Goal: Information Seeking & Learning: Find specific fact

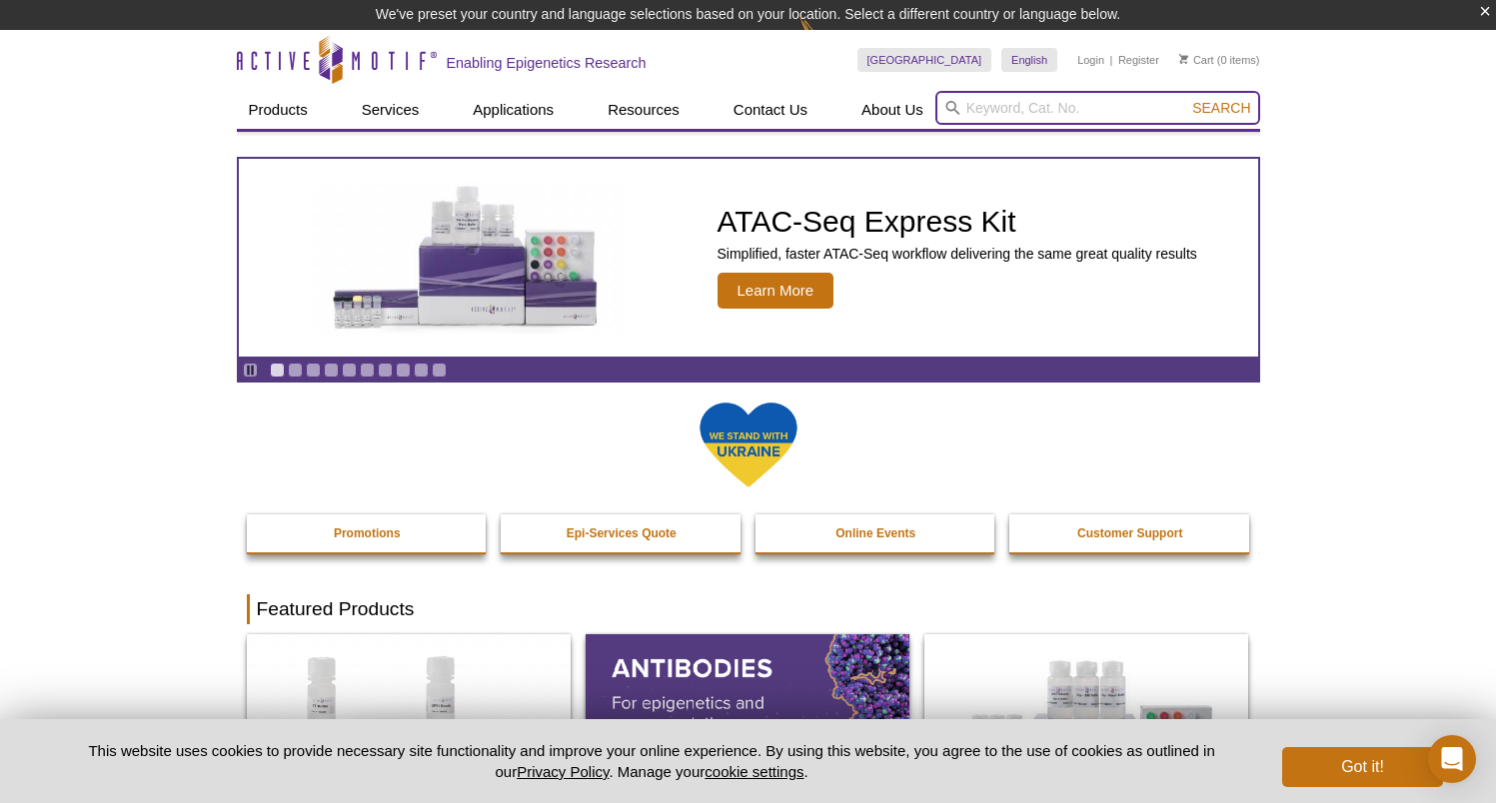
click at [1016, 110] on input "search" at bounding box center [1097, 108] width 325 height 34
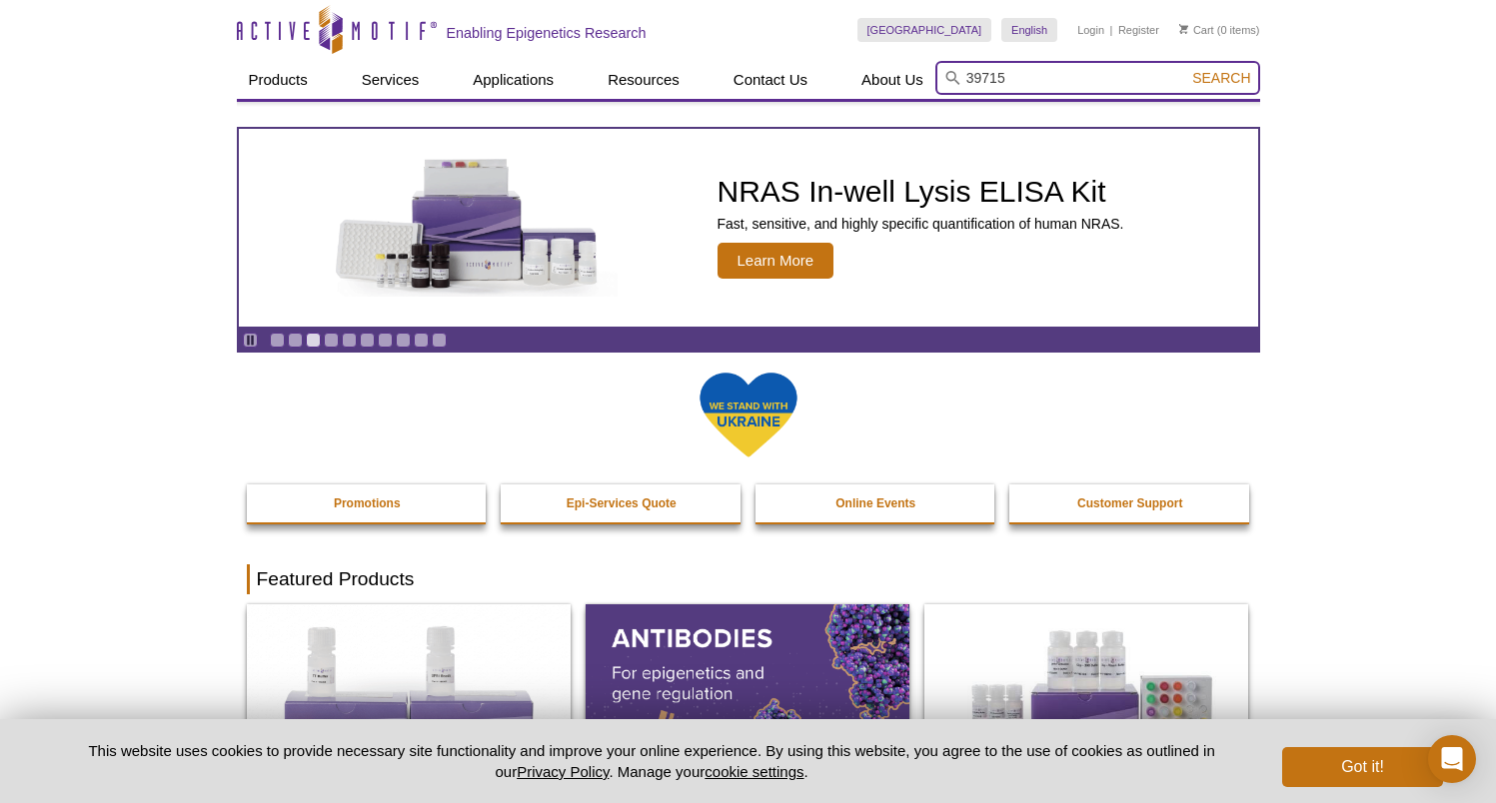
type input "39715"
click at [1186, 69] on button "Search" at bounding box center [1221, 78] width 70 height 18
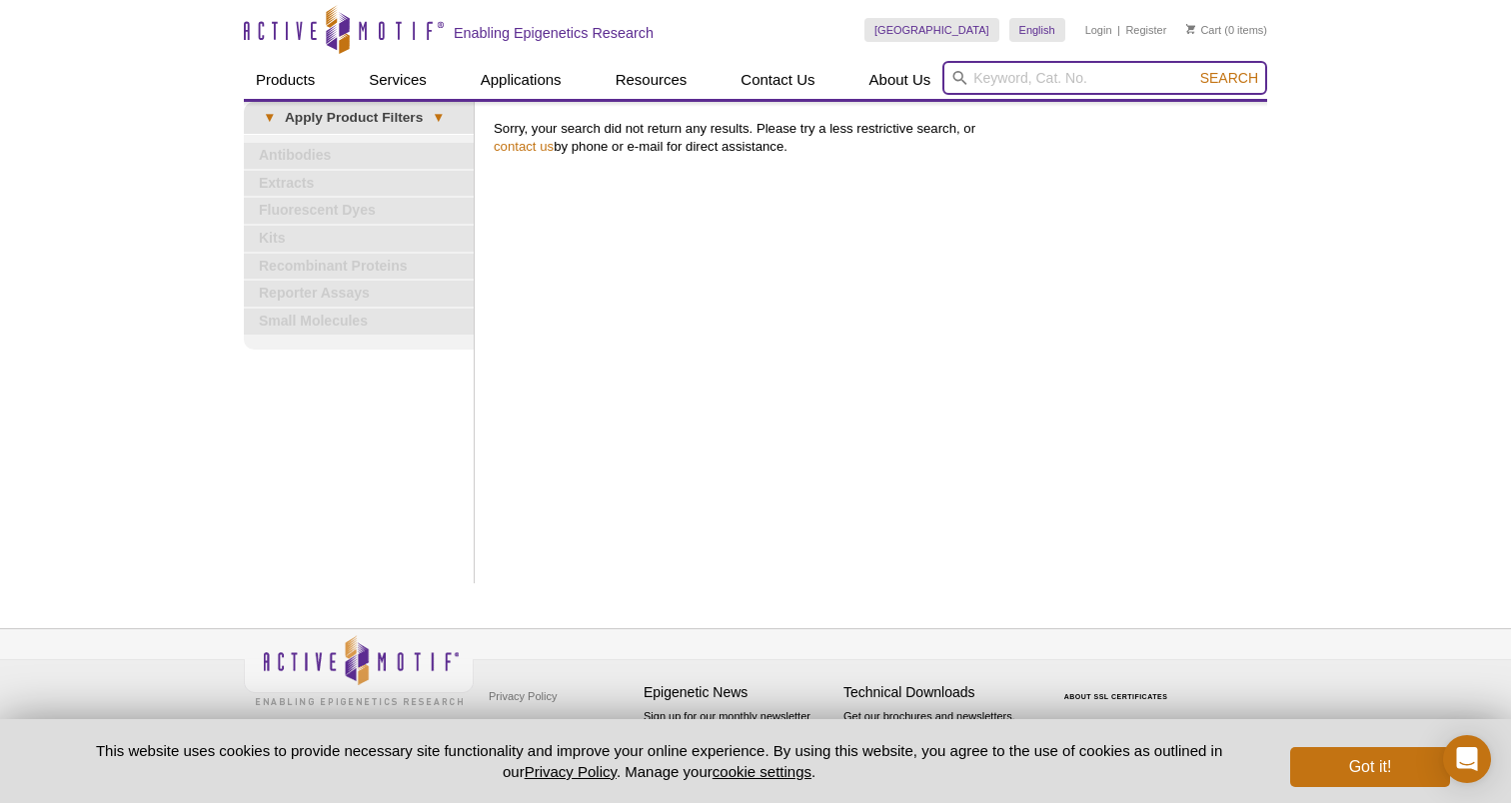
click at [990, 82] on input "search" at bounding box center [1104, 78] width 325 height 34
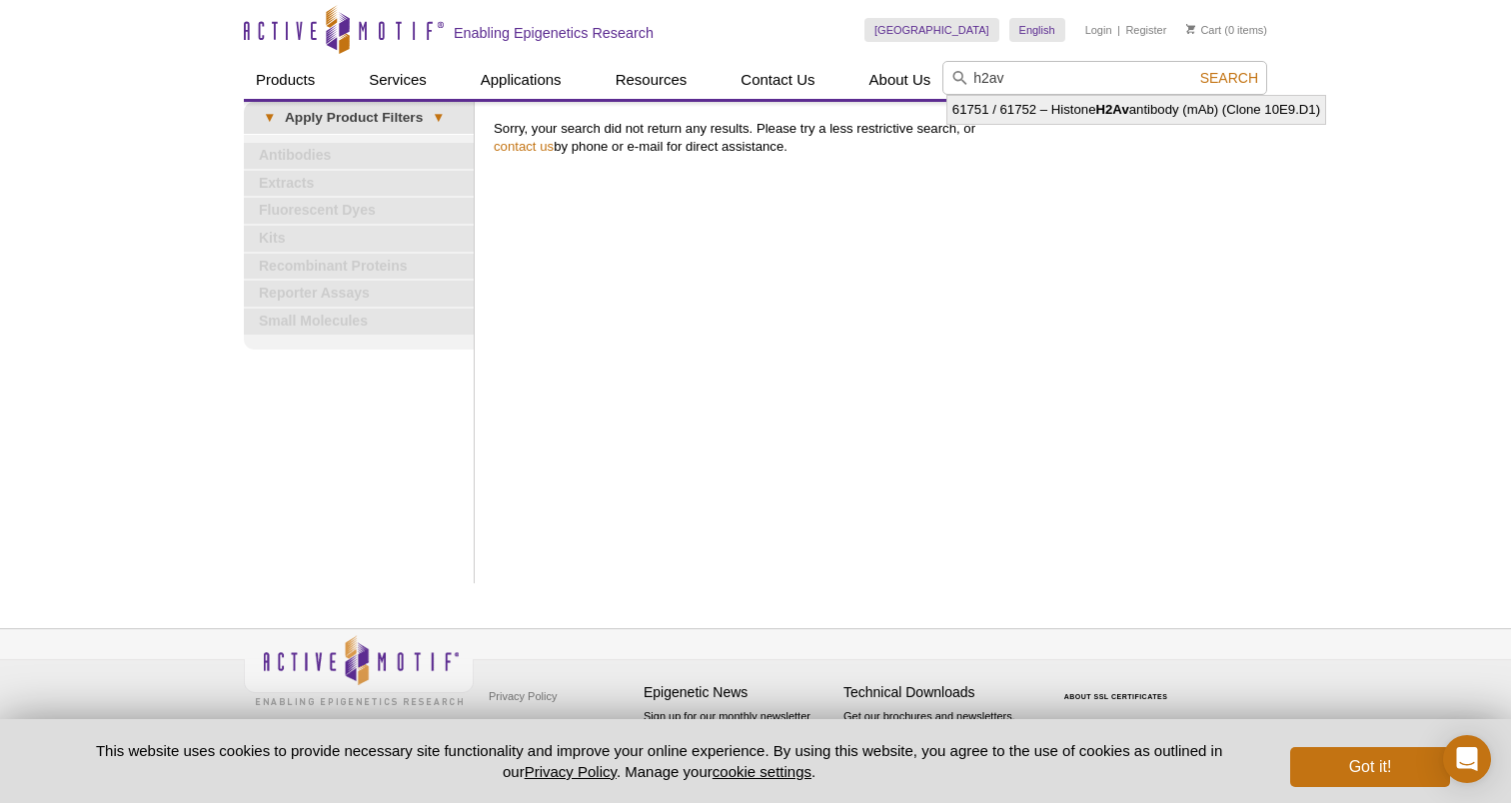
click at [1055, 112] on li "61751 / 61752 – Histone H2Av antibody (mAb) (Clone 10E9.D1)" at bounding box center [1136, 110] width 378 height 28
type input "61751 / 61752 – Histone H2Av antibody (mAb) (Clone 10E9.D1)"
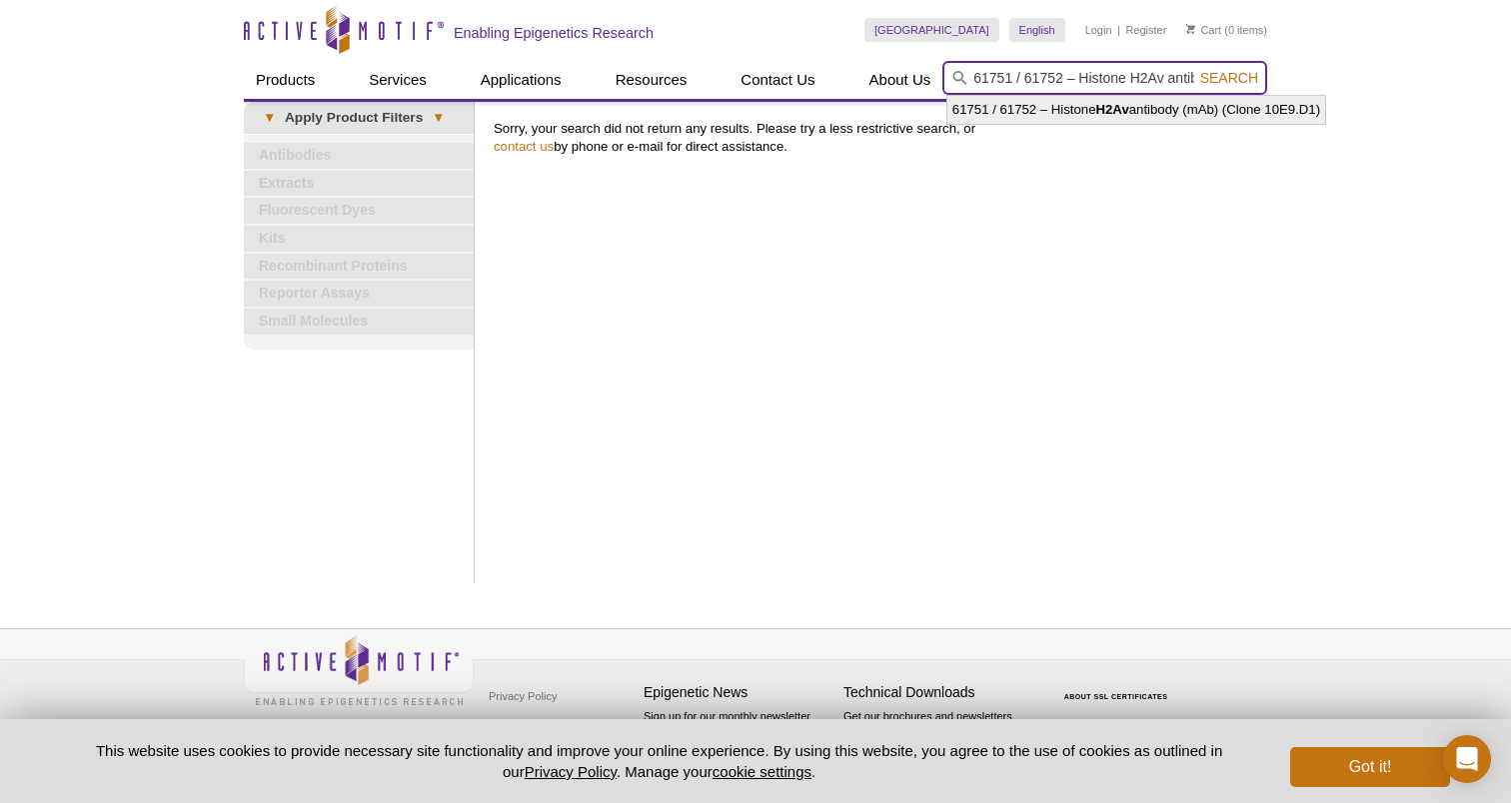
scroll to position [0, 180]
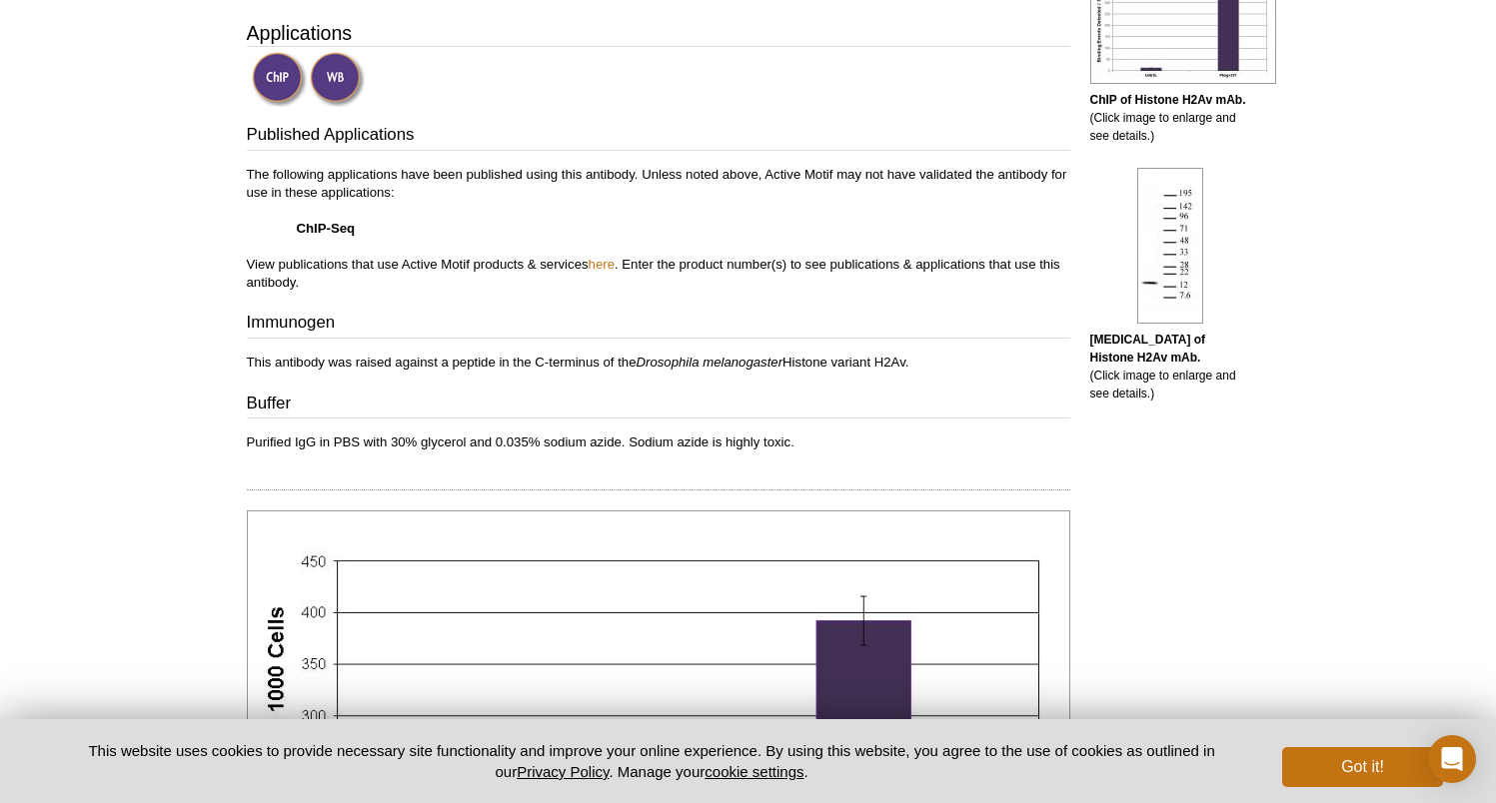
scroll to position [603, 0]
